Goal: Task Accomplishment & Management: Use online tool/utility

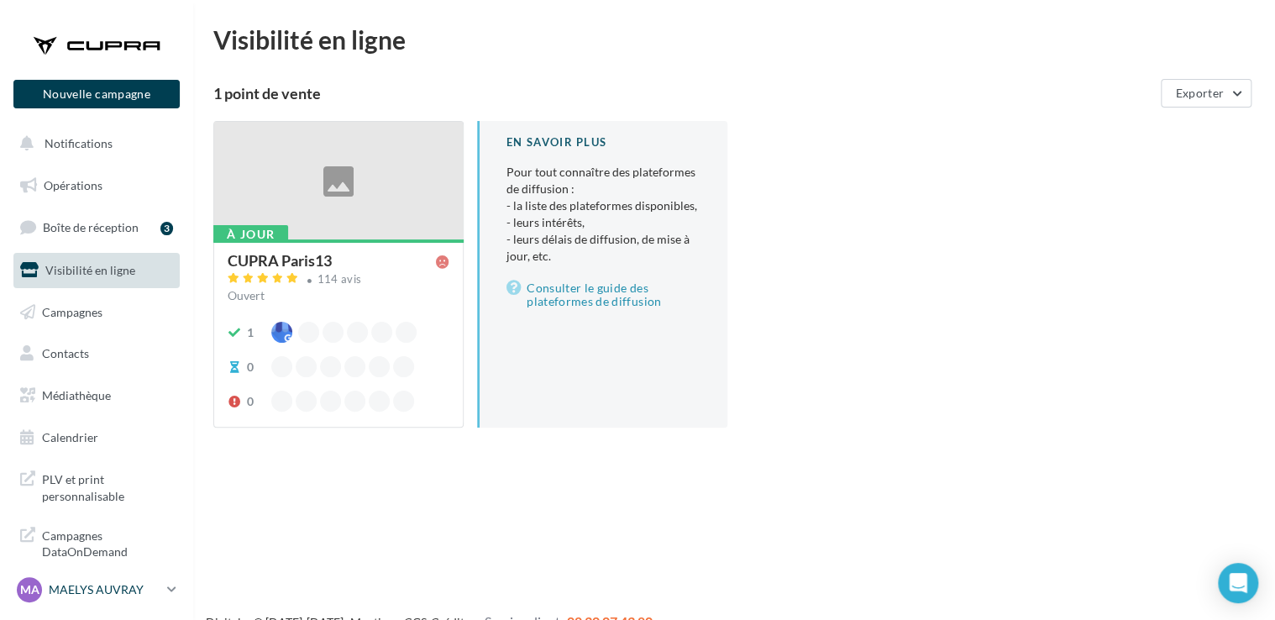
click at [110, 597] on p "MAELYS AUVRAY" at bounding box center [105, 589] width 112 height 17
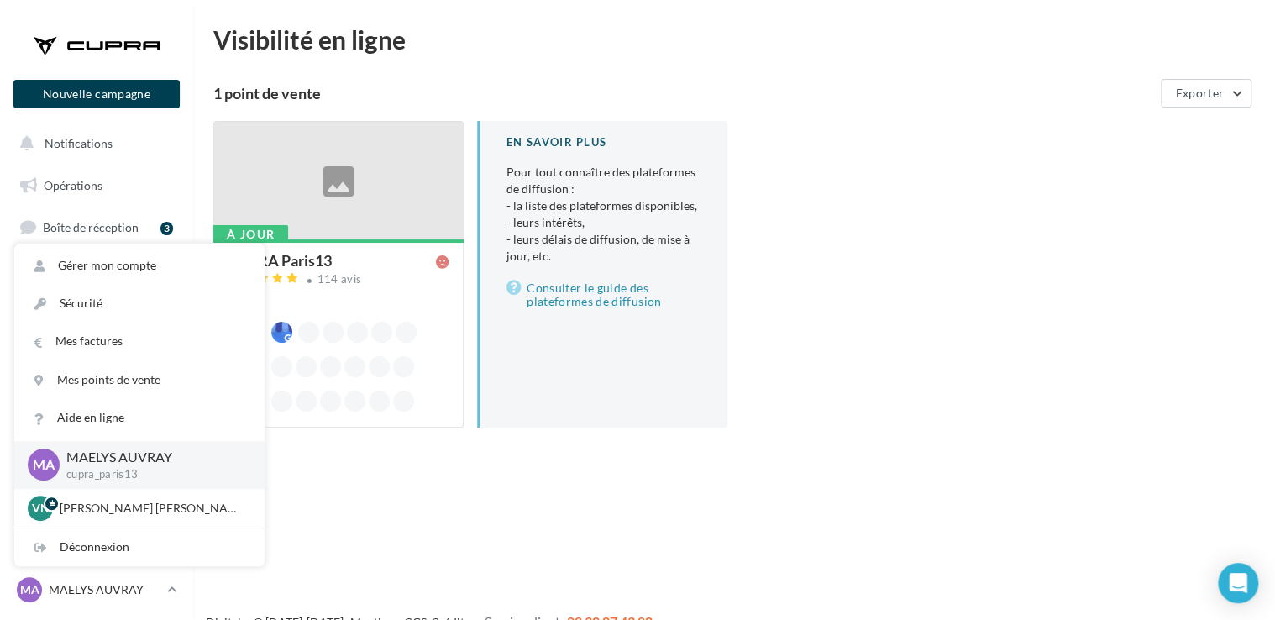
click at [491, 522] on div "Nouvelle campagne Nouvelle campagne Notifications Opérations Boîte de réception…" at bounding box center [637, 337] width 1275 height 620
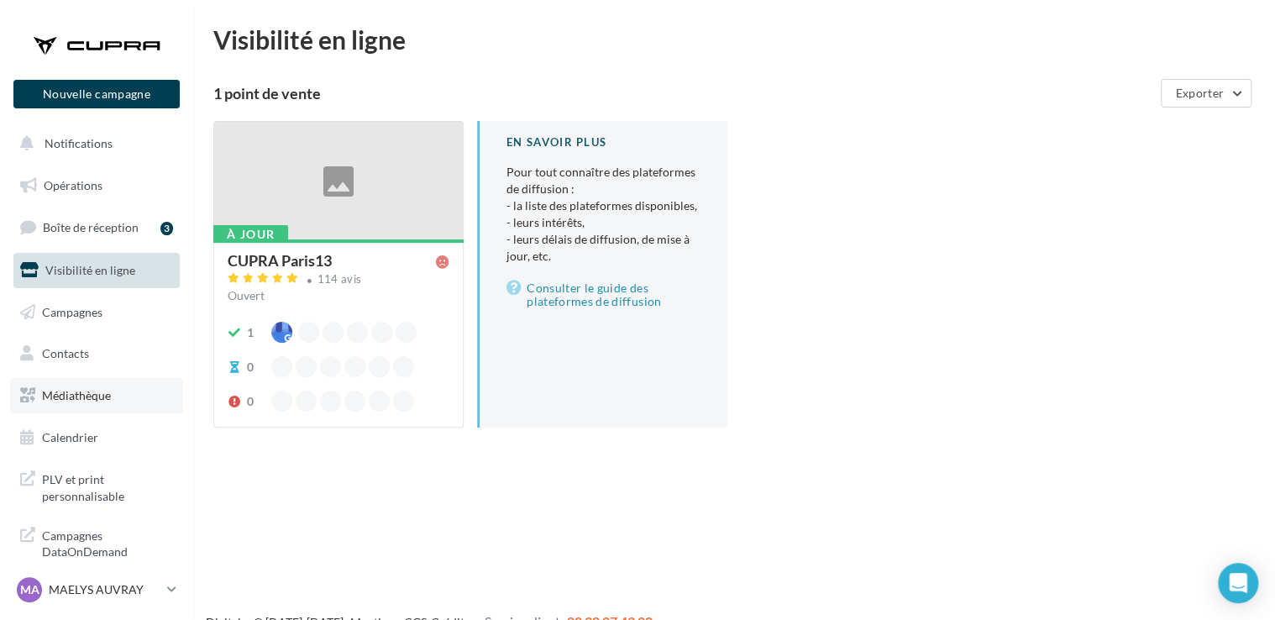
click at [104, 390] on span "Médiathèque" at bounding box center [76, 395] width 69 height 14
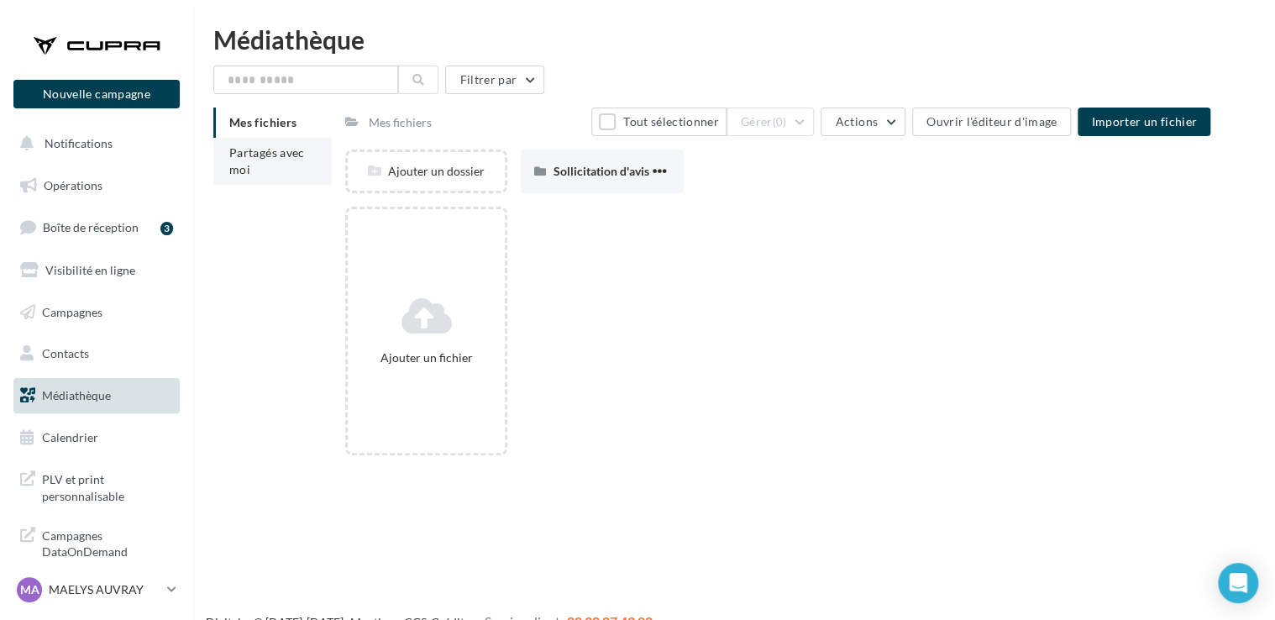
click at [286, 169] on li "Partagés avec moi" at bounding box center [272, 161] width 118 height 47
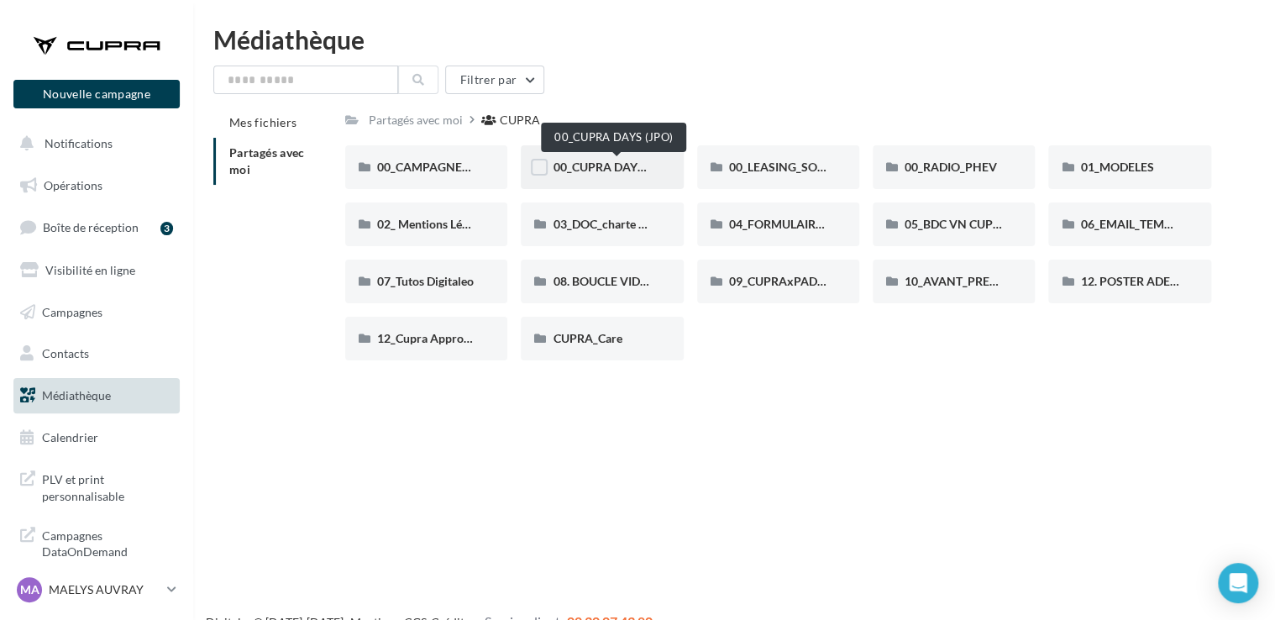
click at [611, 166] on span "00_CUPRA DAYS (JPO)" at bounding box center [614, 167] width 122 height 14
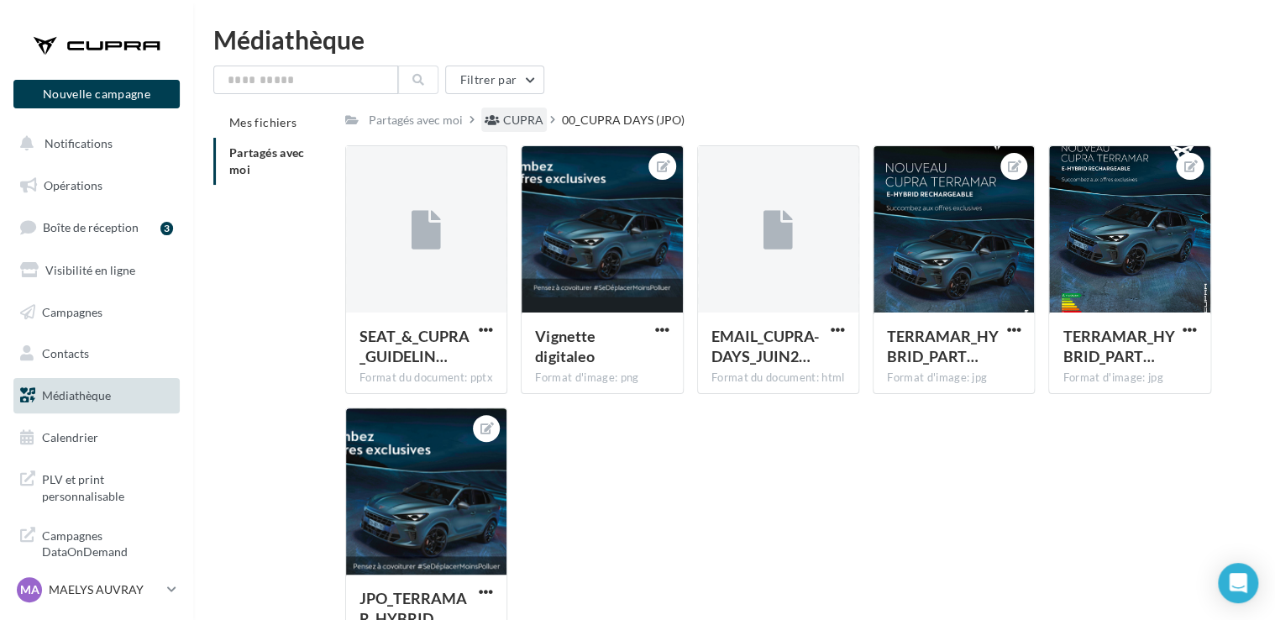
click at [502, 113] on div "CUPRA" at bounding box center [514, 120] width 66 height 24
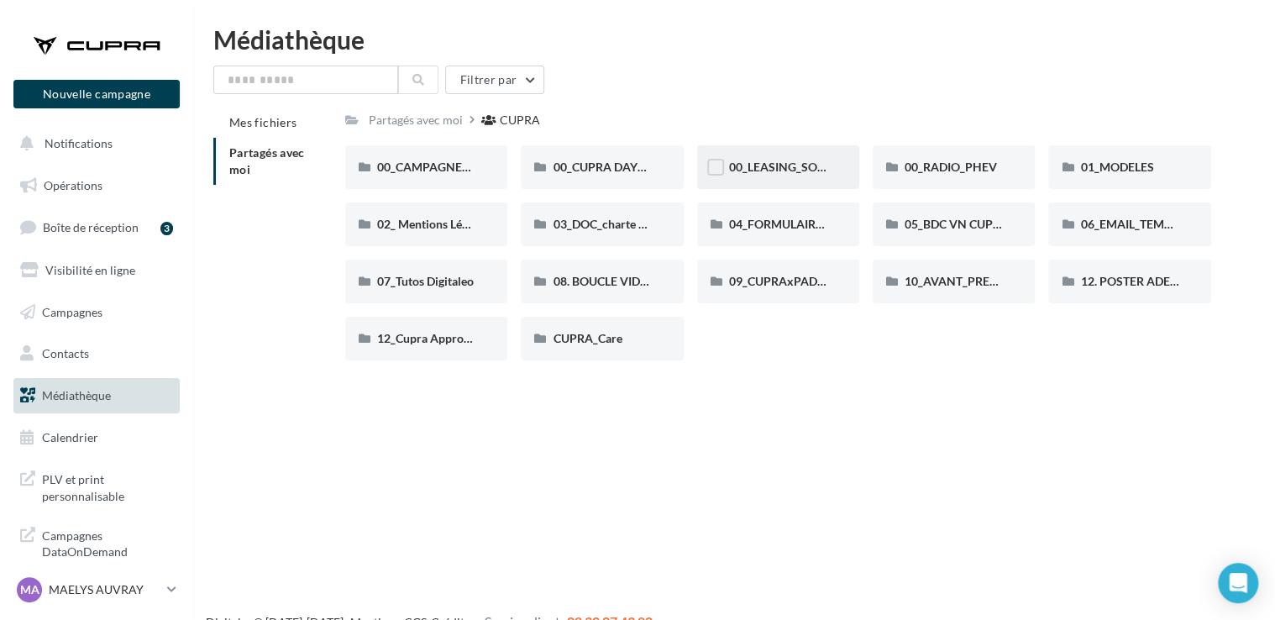
click at [788, 181] on div "00_LEASING_SOCIAL_ÉLECTRIQUE" at bounding box center [778, 167] width 162 height 44
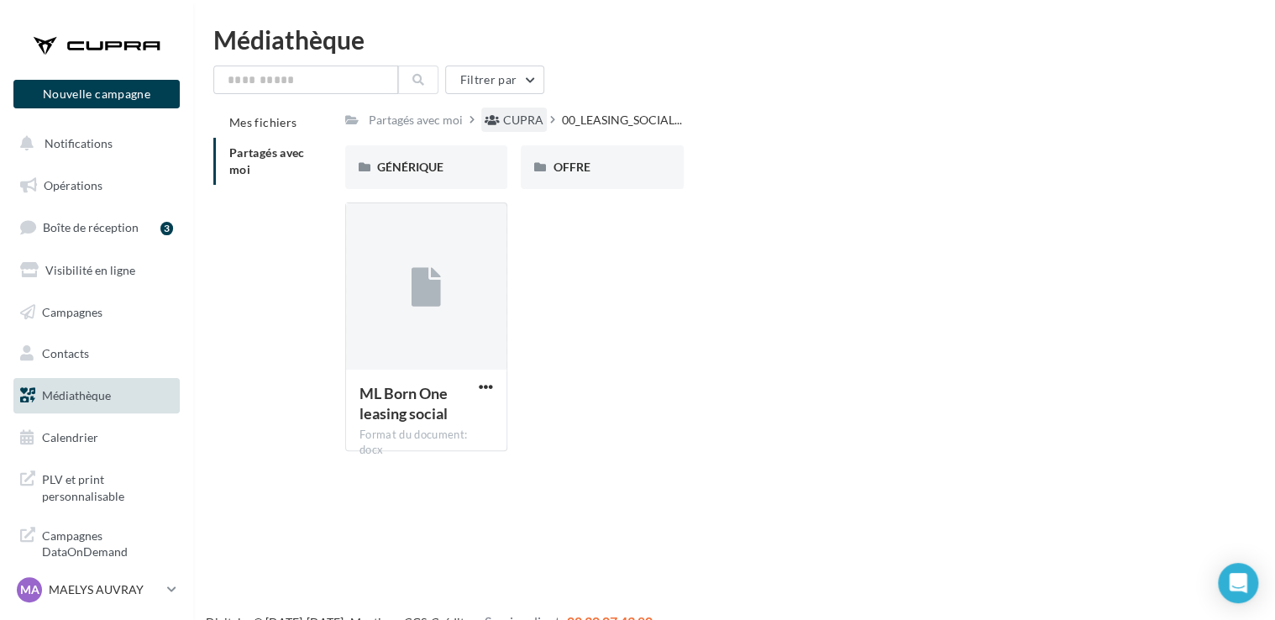
click at [507, 129] on div "CUPRA" at bounding box center [514, 120] width 66 height 24
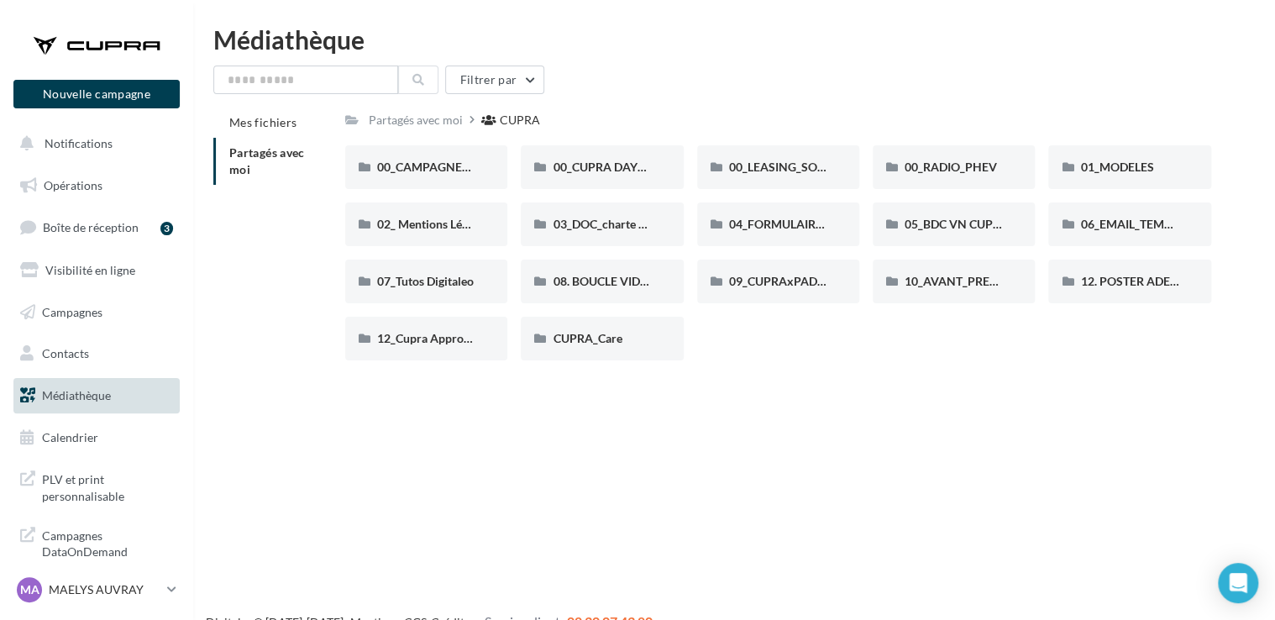
click at [371, 481] on div "Nouvelle campagne Nouvelle campagne Notifications Opérations Boîte de réception…" at bounding box center [637, 337] width 1275 height 620
click at [108, 614] on div "MA MAELYS AUVRAY cupra_paris13" at bounding box center [96, 597] width 193 height 46
click at [133, 576] on link "MA MAELYS AUVRAY cupra_paris13" at bounding box center [96, 590] width 166 height 32
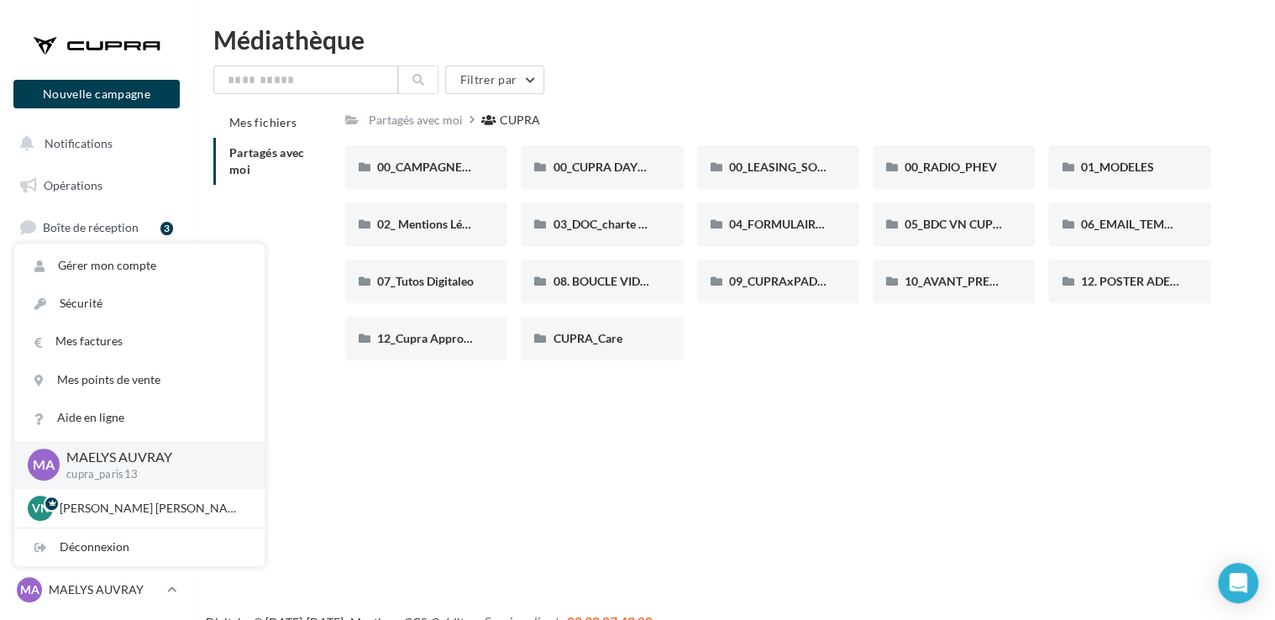
click at [620, 398] on div "Nouvelle campagne Nouvelle campagne Notifications Opérations Boîte de réception…" at bounding box center [637, 337] width 1275 height 620
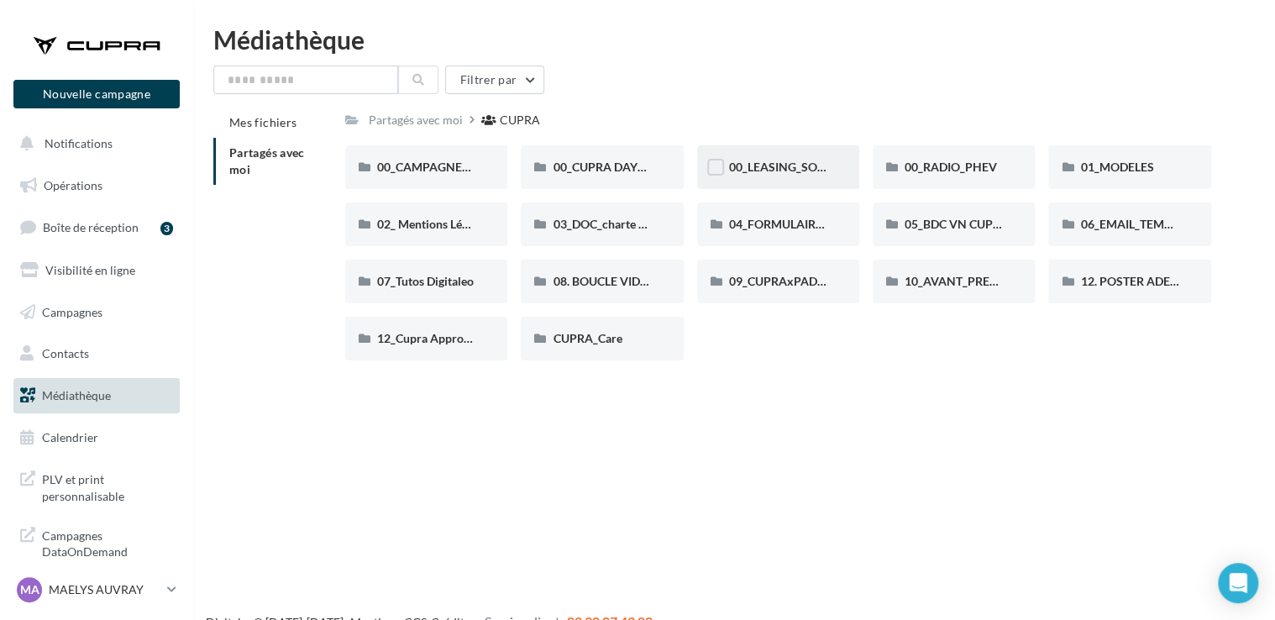
click at [849, 159] on div "00_LEASING_SOCIAL_ÉLECTRIQUE" at bounding box center [778, 167] width 162 height 44
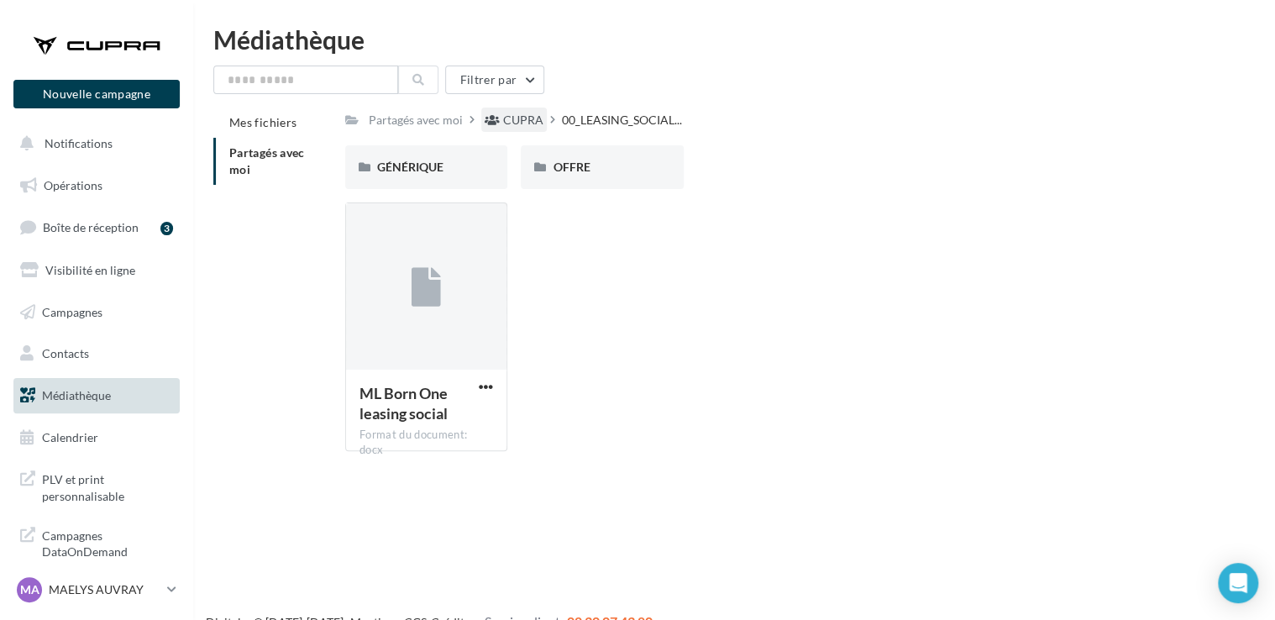
click at [518, 124] on div "CUPRA" at bounding box center [523, 120] width 40 height 17
